Goal: Task Accomplishment & Management: Manage account settings

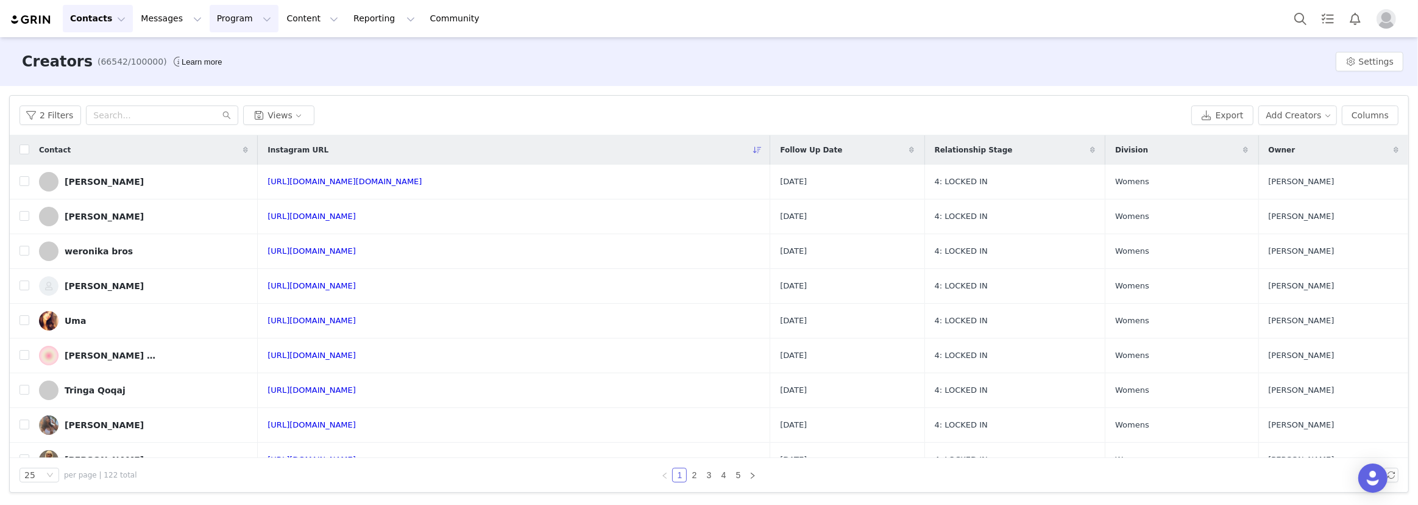
click at [211, 19] on button "Program Program" at bounding box center [244, 18] width 69 height 27
click at [230, 71] on p "Campaigns" at bounding box center [226, 76] width 48 height 13
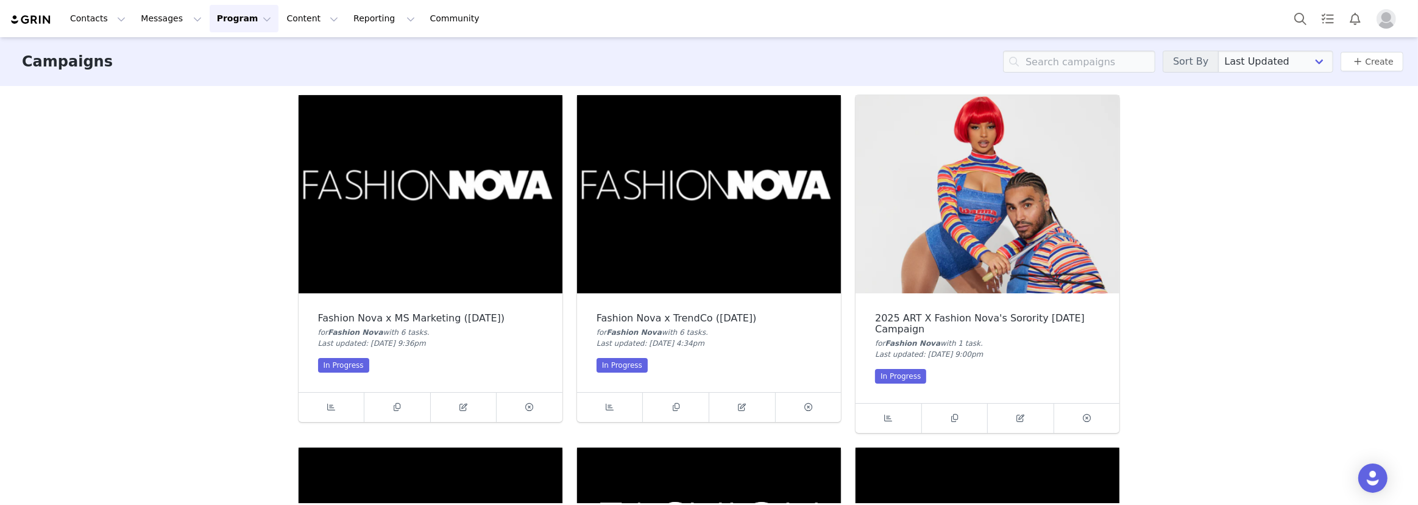
click at [667, 202] on img at bounding box center [709, 194] width 264 height 198
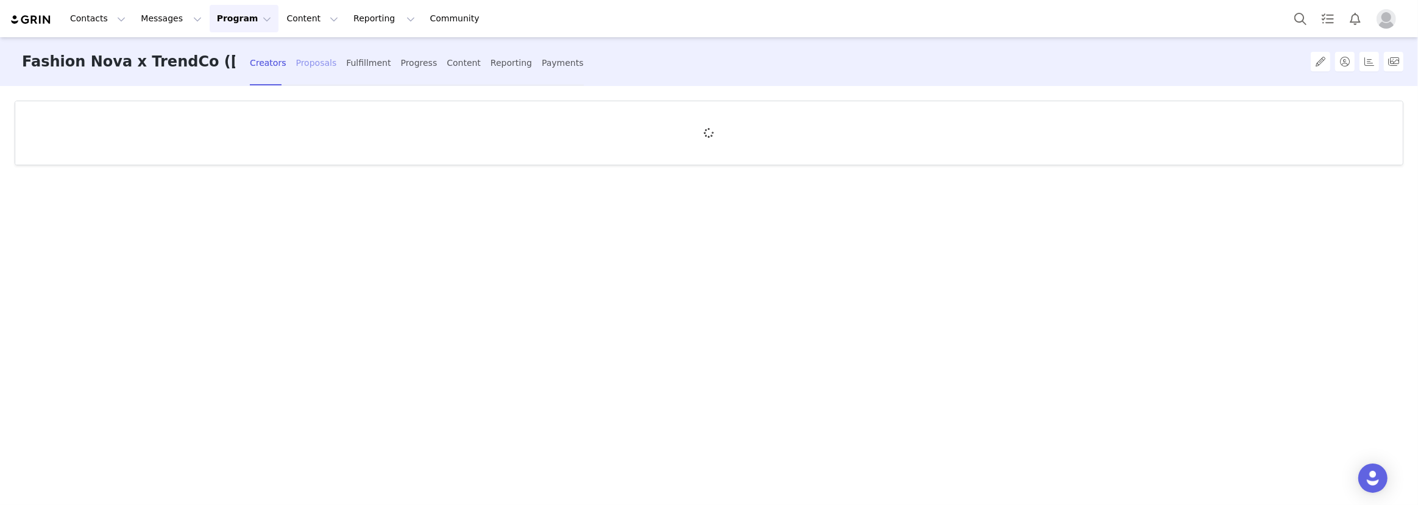
click at [305, 58] on div "Proposals" at bounding box center [316, 63] width 41 height 32
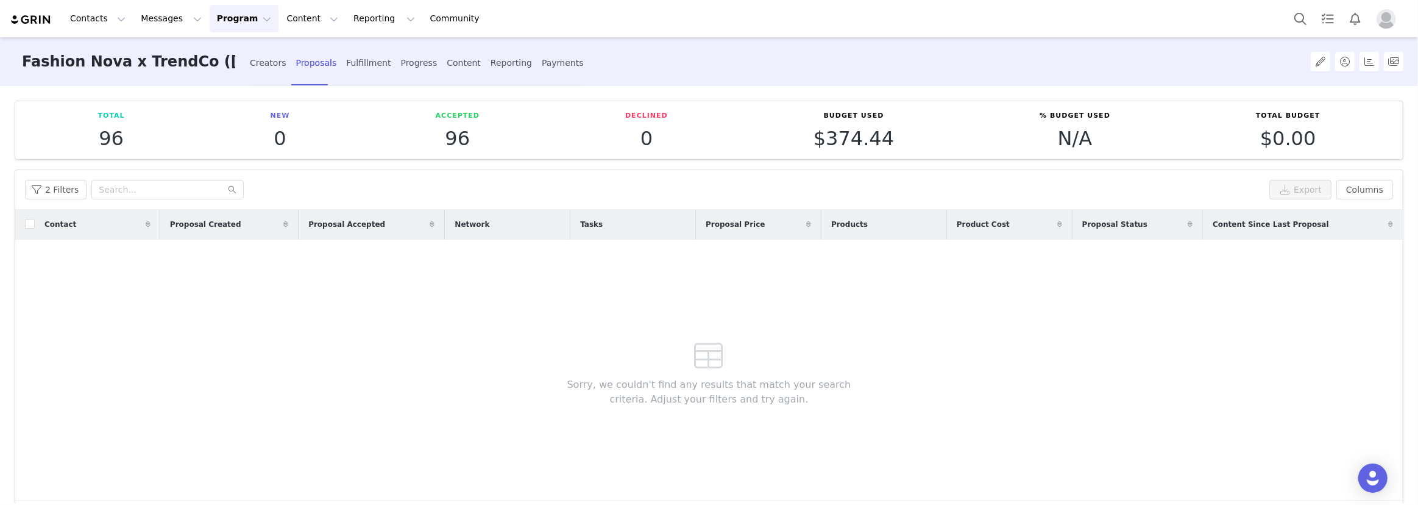
click at [236, 59] on div "Fashion Nova x TrendCo ([DATE]) Creators Proposals Fulfillment Progress Content…" at bounding box center [605, 61] width 1180 height 49
click at [260, 59] on div "Creators" at bounding box center [268, 63] width 37 height 32
